Goal: Task Accomplishment & Management: Manage account settings

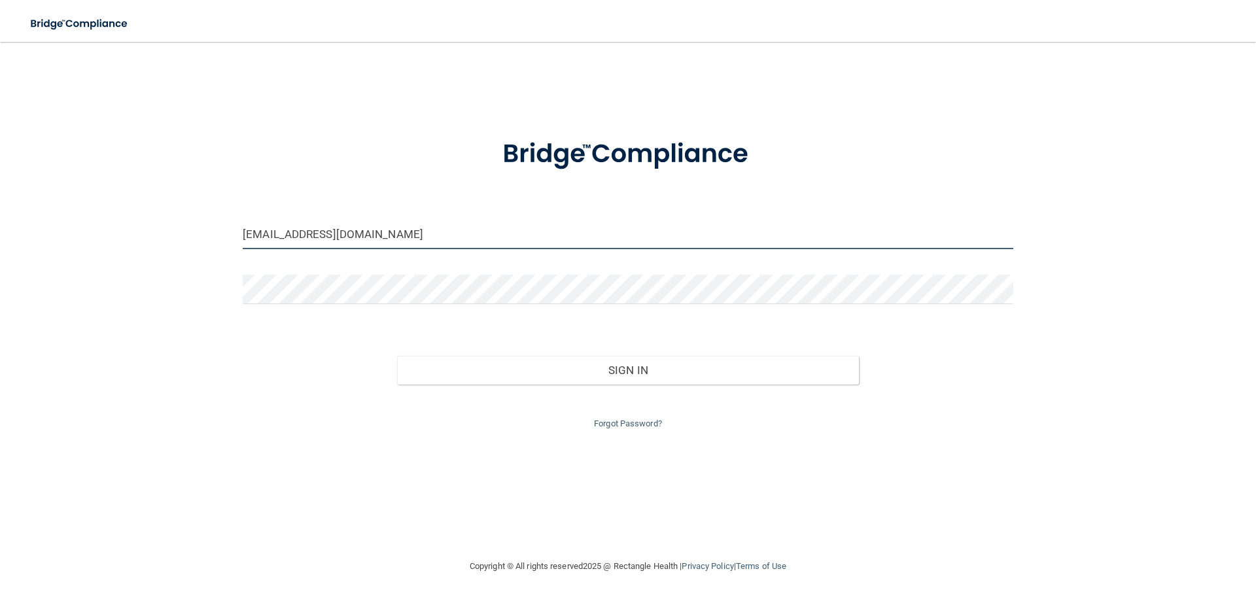
drag, startPoint x: 373, startPoint y: 233, endPoint x: 205, endPoint y: 267, distance: 171.4
click at [205, 267] on div "[EMAIL_ADDRESS][DOMAIN_NAME] Invalid email/password. You don't have permission …" at bounding box center [627, 300] width 1203 height 491
click at [400, 235] on input "[EMAIL_ADDRESS][DOMAIN_NAME]" at bounding box center [628, 234] width 770 height 29
drag, startPoint x: 402, startPoint y: 234, endPoint x: 152, endPoint y: 241, distance: 249.3
click at [153, 241] on div "[EMAIL_ADDRESS][DOMAIN_NAME] Invalid email/password. You don't have permission …" at bounding box center [627, 300] width 1203 height 491
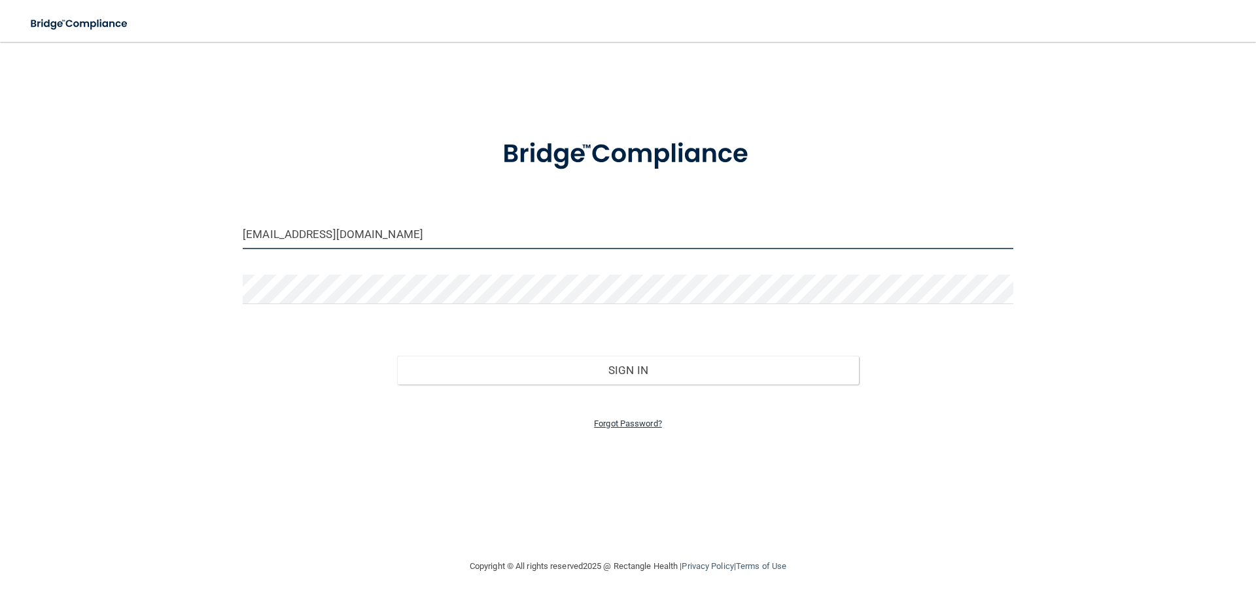
type input "[EMAIL_ADDRESS][DOMAIN_NAME]"
click at [624, 422] on link "Forgot Password?" at bounding box center [628, 424] width 68 height 10
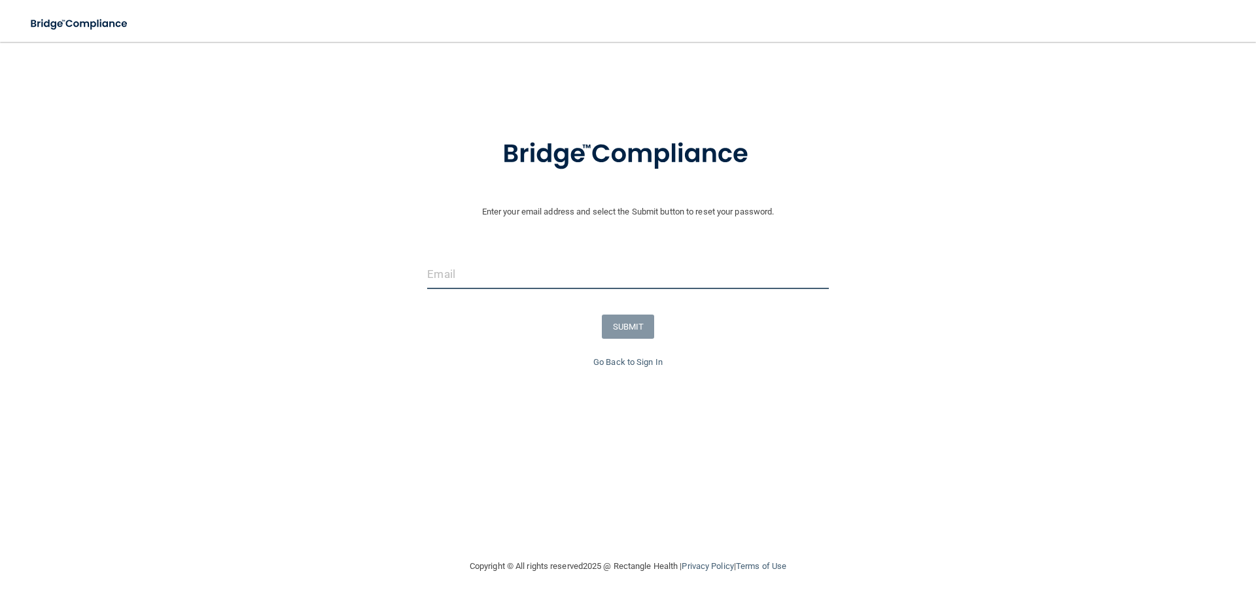
click at [444, 277] on input "email" at bounding box center [627, 274] width 401 height 29
type input "[EMAIL_ADDRESS][DOMAIN_NAME]"
click at [621, 324] on button "SUBMIT" at bounding box center [628, 327] width 53 height 24
